Goal: Information Seeking & Learning: Learn about a topic

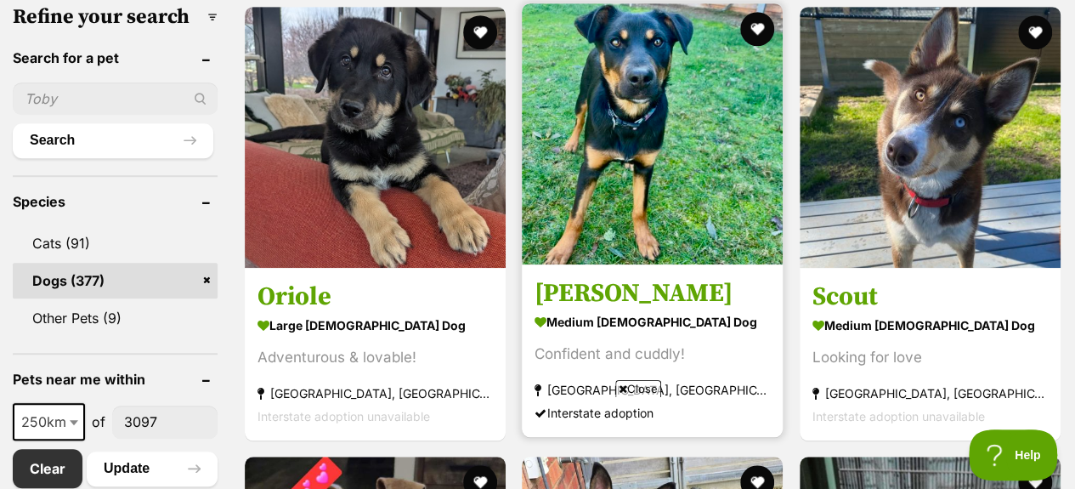
scroll to position [510, 0]
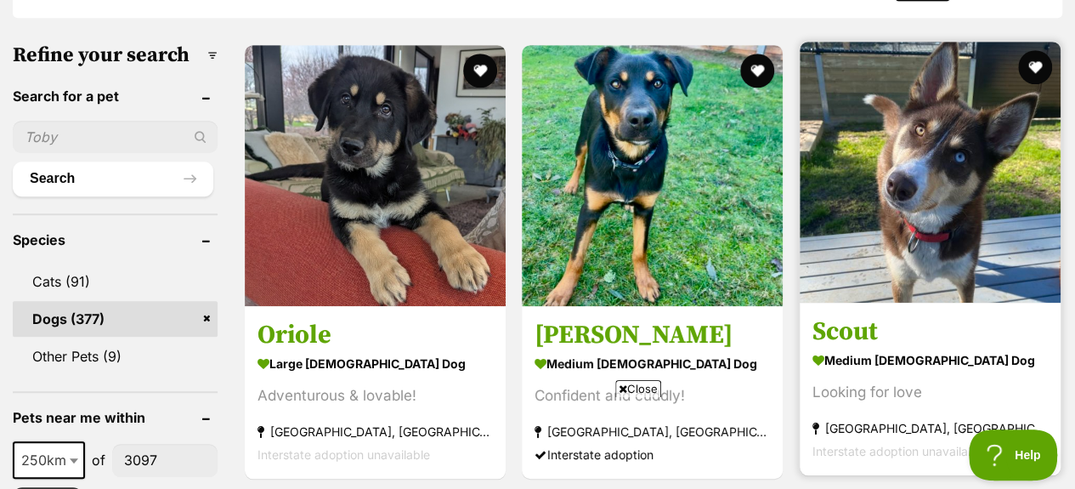
click at [962, 138] on img at bounding box center [929, 172] width 261 height 261
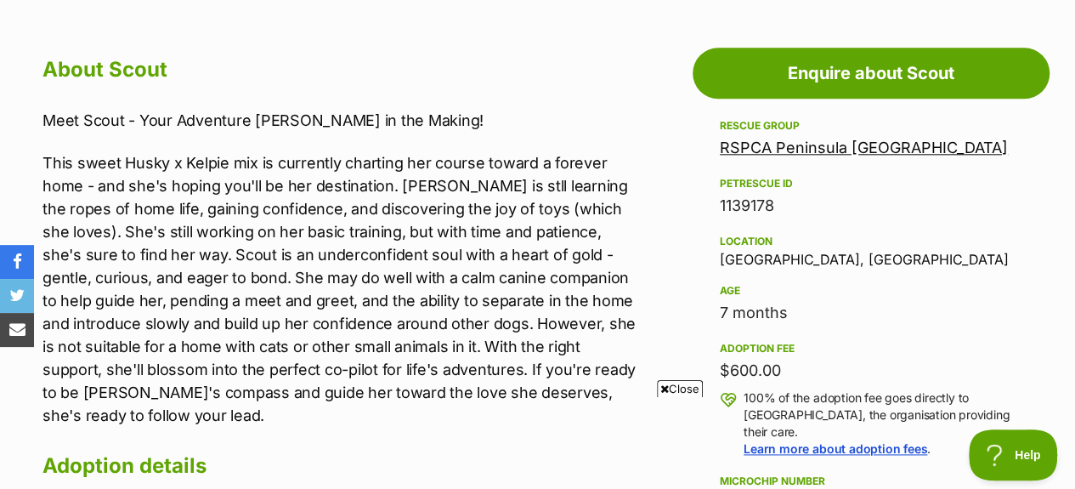
scroll to position [935, 0]
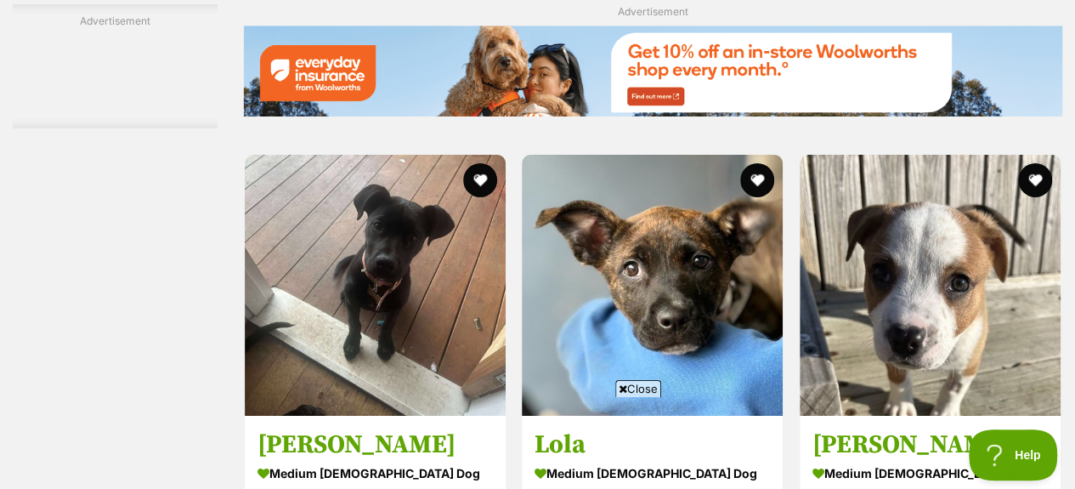
scroll to position [3144, 0]
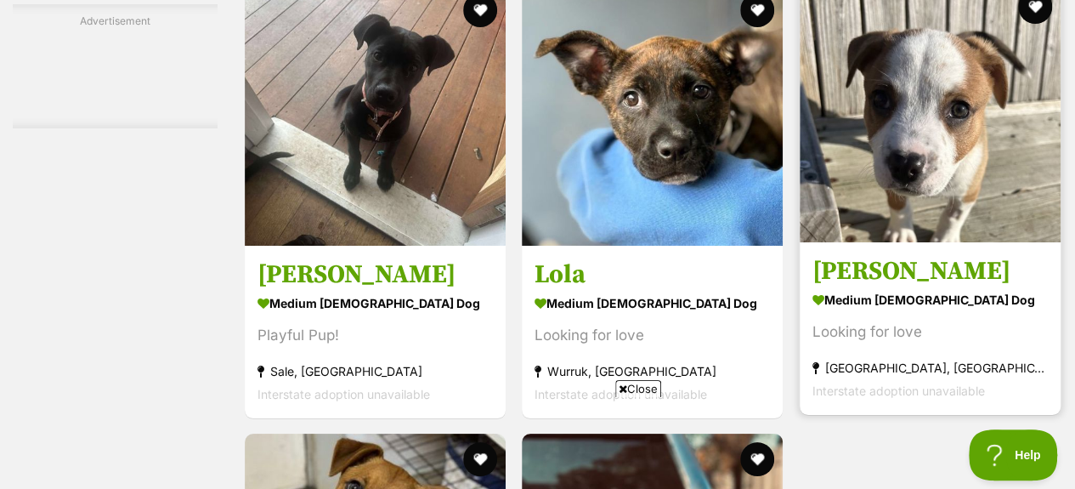
click at [926, 127] on img at bounding box center [929, 111] width 261 height 261
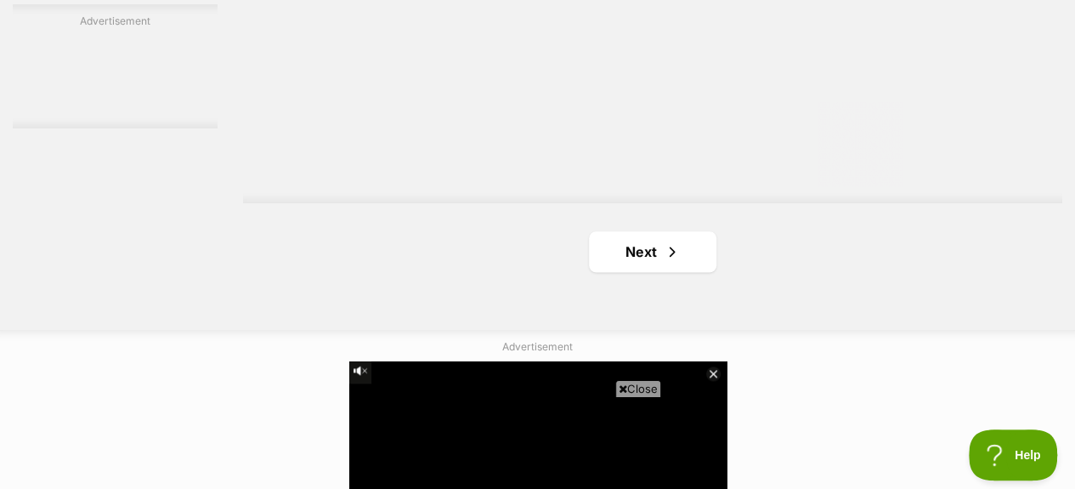
scroll to position [4333, 0]
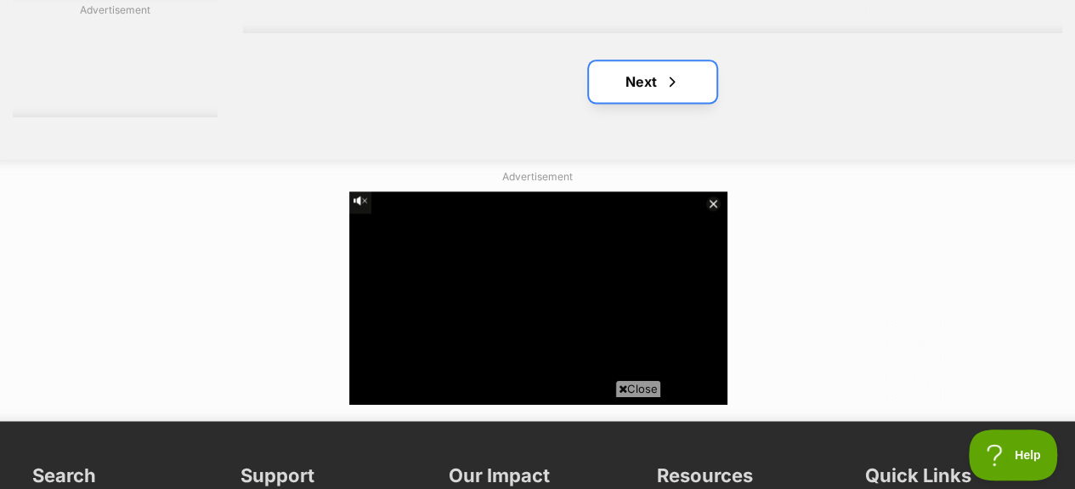
click at [632, 79] on link "Next" at bounding box center [652, 81] width 127 height 41
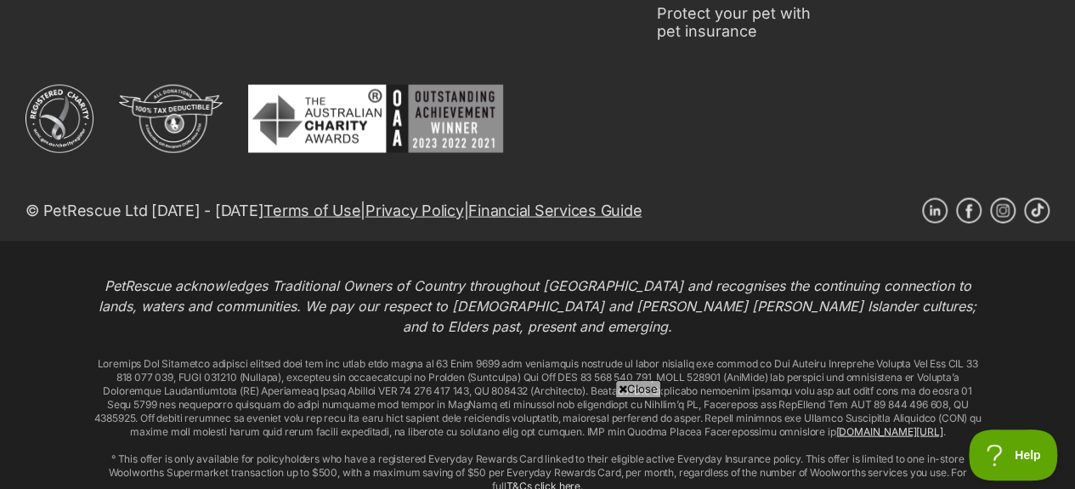
scroll to position [5014, 0]
